Goal: Task Accomplishment & Management: Use online tool/utility

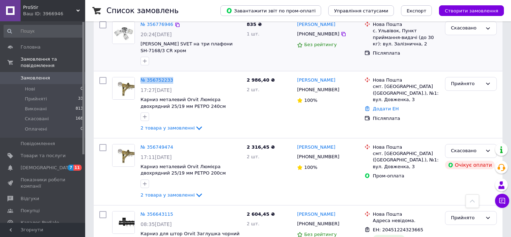
scroll to position [199, 0]
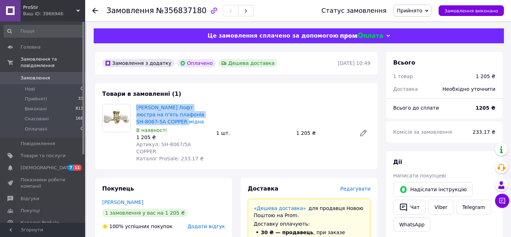
drag, startPoint x: 135, startPoint y: 106, endPoint x: 175, endPoint y: 123, distance: 43.4
click at [175, 123] on div "Стельова Лофт люстра на п'ять плафонів SH-8067-5A COPPER мідна В наявності 1 20…" at bounding box center [173, 133] width 80 height 61
copy link "[PERSON_NAME] Лофт люстра на п'ять плафонів SH-8067-5A COPPER мідна"
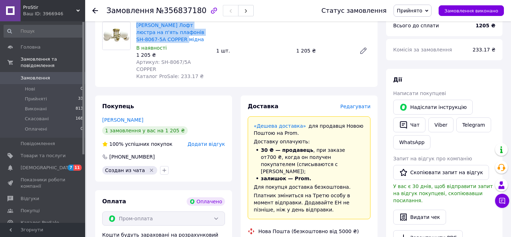
scroll to position [119, 0]
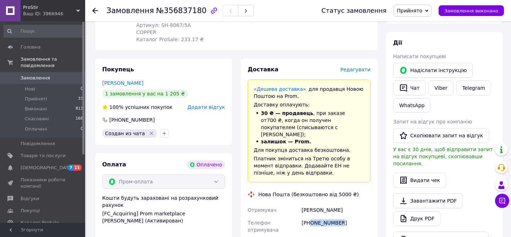
drag, startPoint x: 310, startPoint y: 209, endPoint x: 352, endPoint y: 209, distance: 42.2
click at [352, 216] on div "[PHONE_NUMBER]" at bounding box center [336, 226] width 72 height 20
copy div "0683877668"
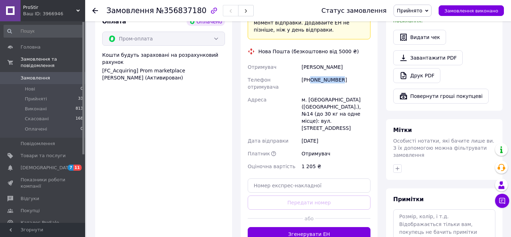
scroll to position [286, 0]
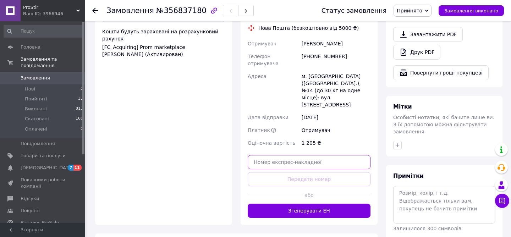
paste input "20451225281117"
click at [285, 155] on input "text" at bounding box center [309, 162] width 123 height 14
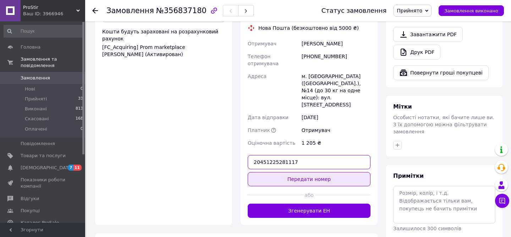
type input "20451225281117"
click at [285, 172] on button "Передати номер" at bounding box center [309, 179] width 123 height 14
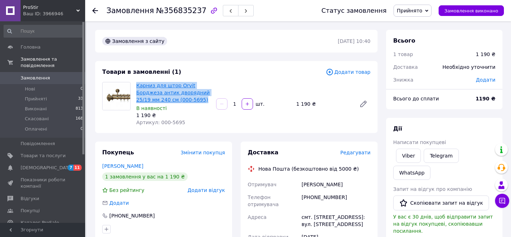
drag, startPoint x: 206, startPoint y: 98, endPoint x: 136, endPoint y: 84, distance: 70.9
click at [136, 84] on span "Карниз для штор Orvit Борджеза антик дворядний 25/19 мм 240 см (000-5695)" at bounding box center [173, 92] width 74 height 21
copy link "Карниз для штор Orvit Борджеза антик дворядний 25/19 мм 240 см (000-5695)"
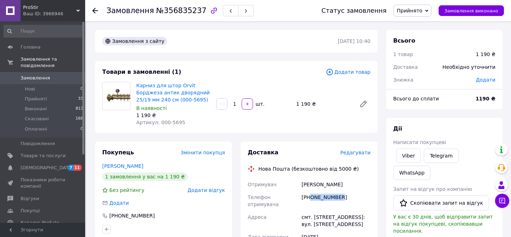
drag, startPoint x: 311, startPoint y: 197, endPoint x: 351, endPoint y: 197, distance: 40.1
click at [351, 197] on div "[PHONE_NUMBER]" at bounding box center [336, 201] width 72 height 20
copy div "0932966011"
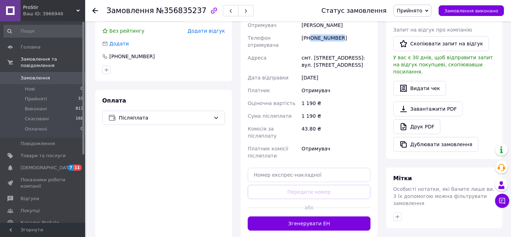
scroll to position [200, 0]
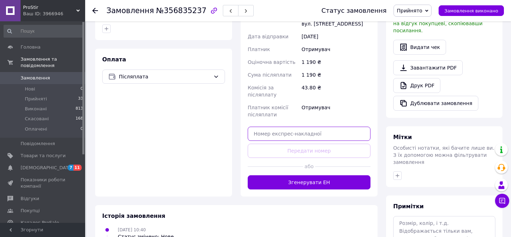
click at [302, 127] on input "text" at bounding box center [309, 134] width 123 height 14
paste input "20451225282360"
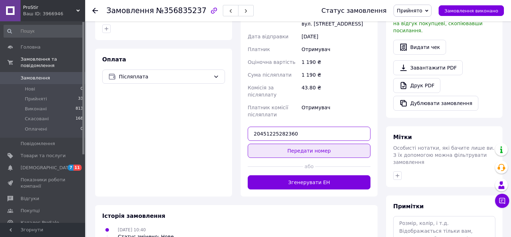
type input "20451225282360"
click at [302, 144] on button "Передати номер" at bounding box center [309, 151] width 123 height 14
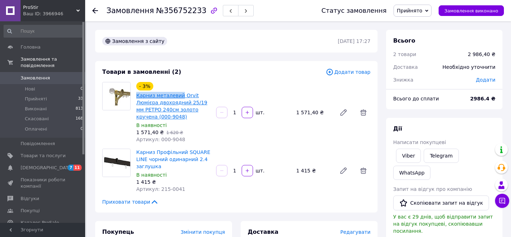
drag, startPoint x: 133, startPoint y: 94, endPoint x: 181, endPoint y: 93, distance: 47.2
click at [181, 93] on div "- 3% Карниз металевий Orvit Люмієра двохрядний 25/19 мм РЕТРО 240см золото круч…" at bounding box center [173, 113] width 80 height 64
copy link "Карниз металевий"
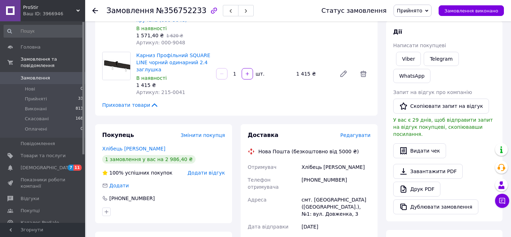
scroll to position [141, 0]
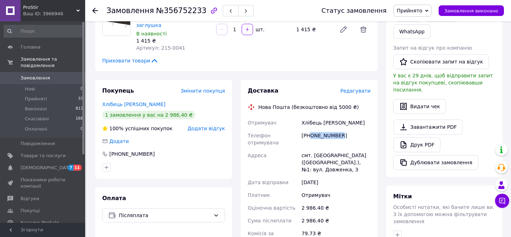
drag, startPoint x: 310, startPoint y: 136, endPoint x: 348, endPoint y: 136, distance: 38.0
click at [348, 136] on div "[PHONE_NUMBER]" at bounding box center [336, 139] width 72 height 20
copy div "0639372433"
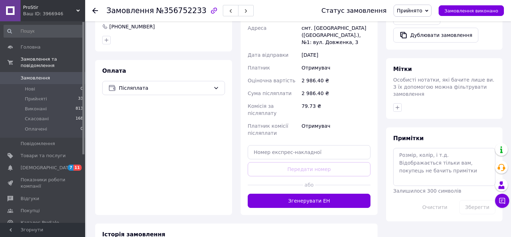
scroll to position [290, 0]
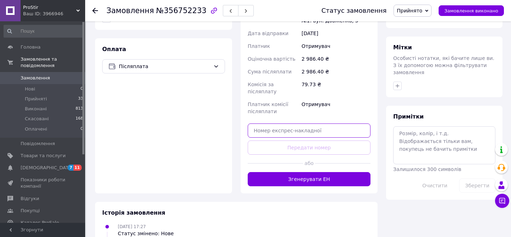
click at [297, 123] on input "text" at bounding box center [309, 130] width 123 height 14
paste input "20451225283560"
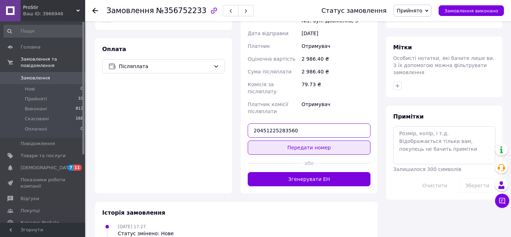
type input "20451225283560"
click at [297, 140] on button "Передати номер" at bounding box center [309, 147] width 123 height 14
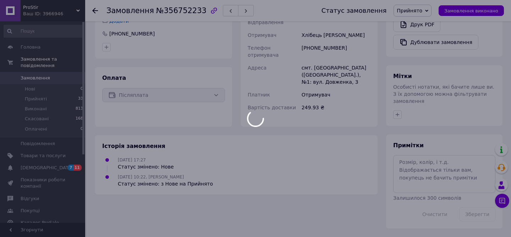
scroll to position [254, 0]
